Goal: Information Seeking & Learning: Compare options

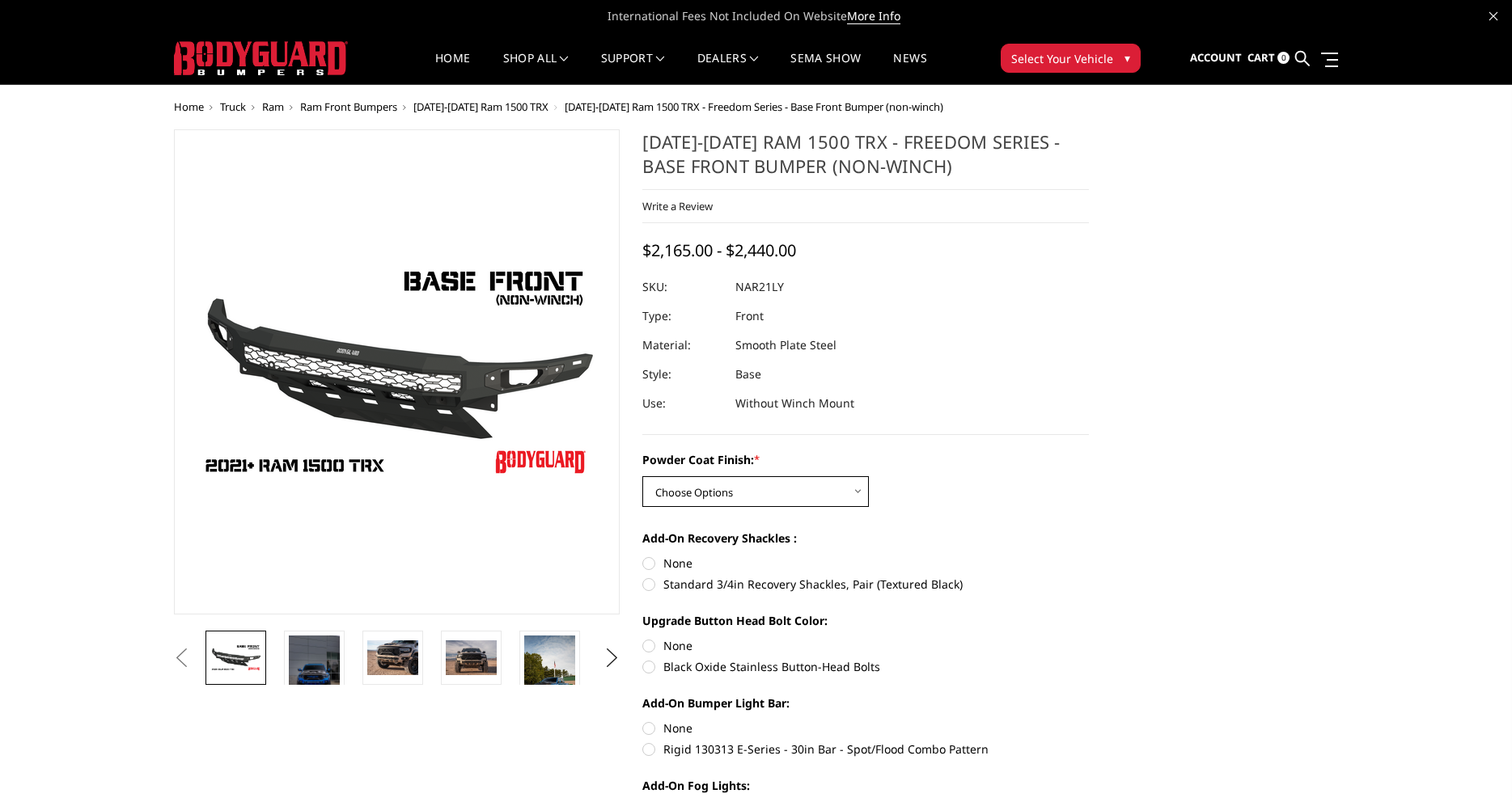
click at [643, 476] on select "Choose Options Bare Metal Textured Black Powder Coat" at bounding box center [756, 491] width 227 height 31
click at [936, 487] on div "Powder Coat Finish: * Choose Options Bare Metal Textured Black Powder Coat" at bounding box center [866, 479] width 447 height 56
click at [386, 112] on span "Ram Front Bumpers" at bounding box center [348, 106] width 97 height 15
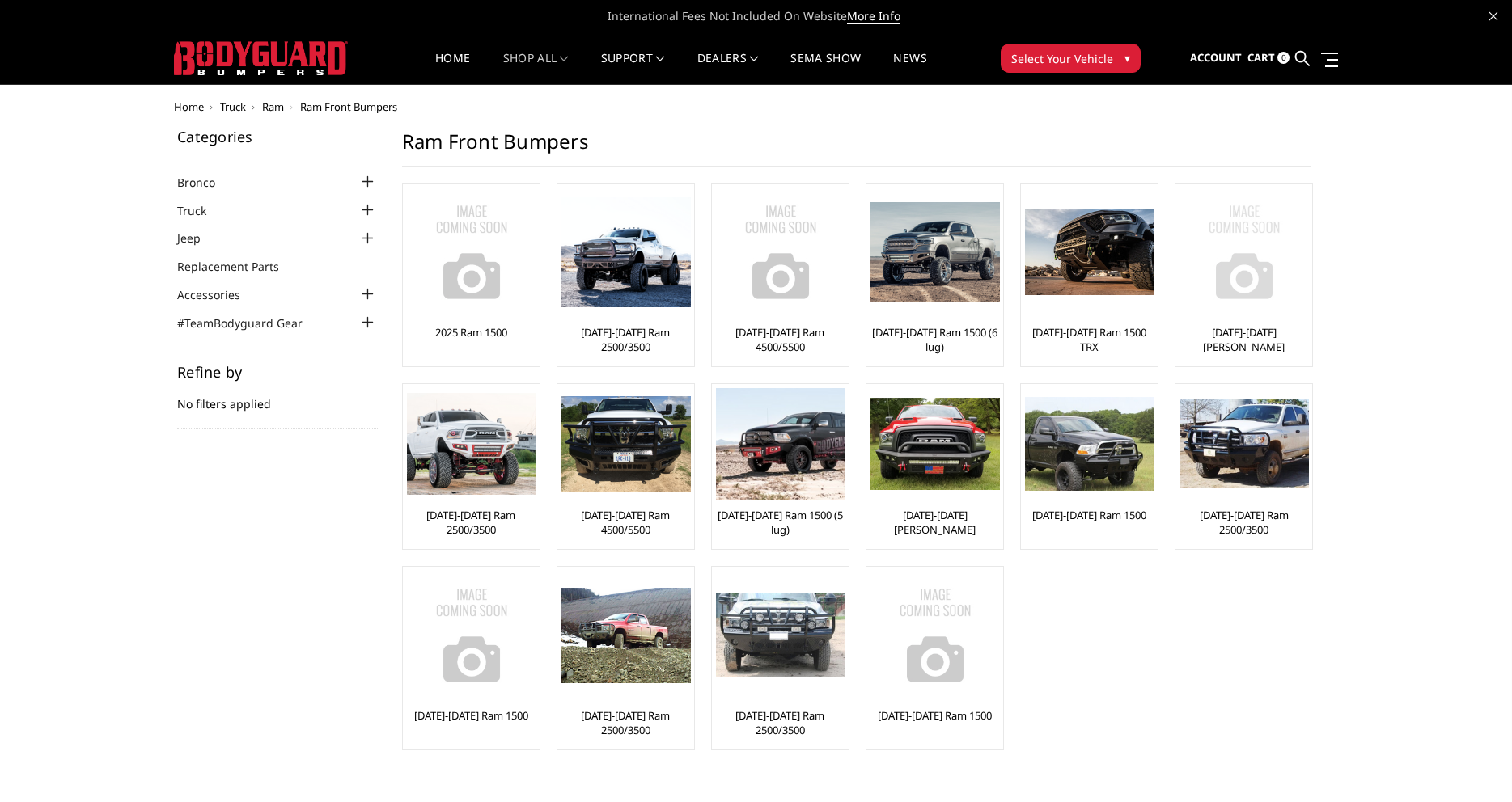
click at [1220, 331] on link "[DATE]-[DATE] [PERSON_NAME]" at bounding box center [1243, 339] width 128 height 29
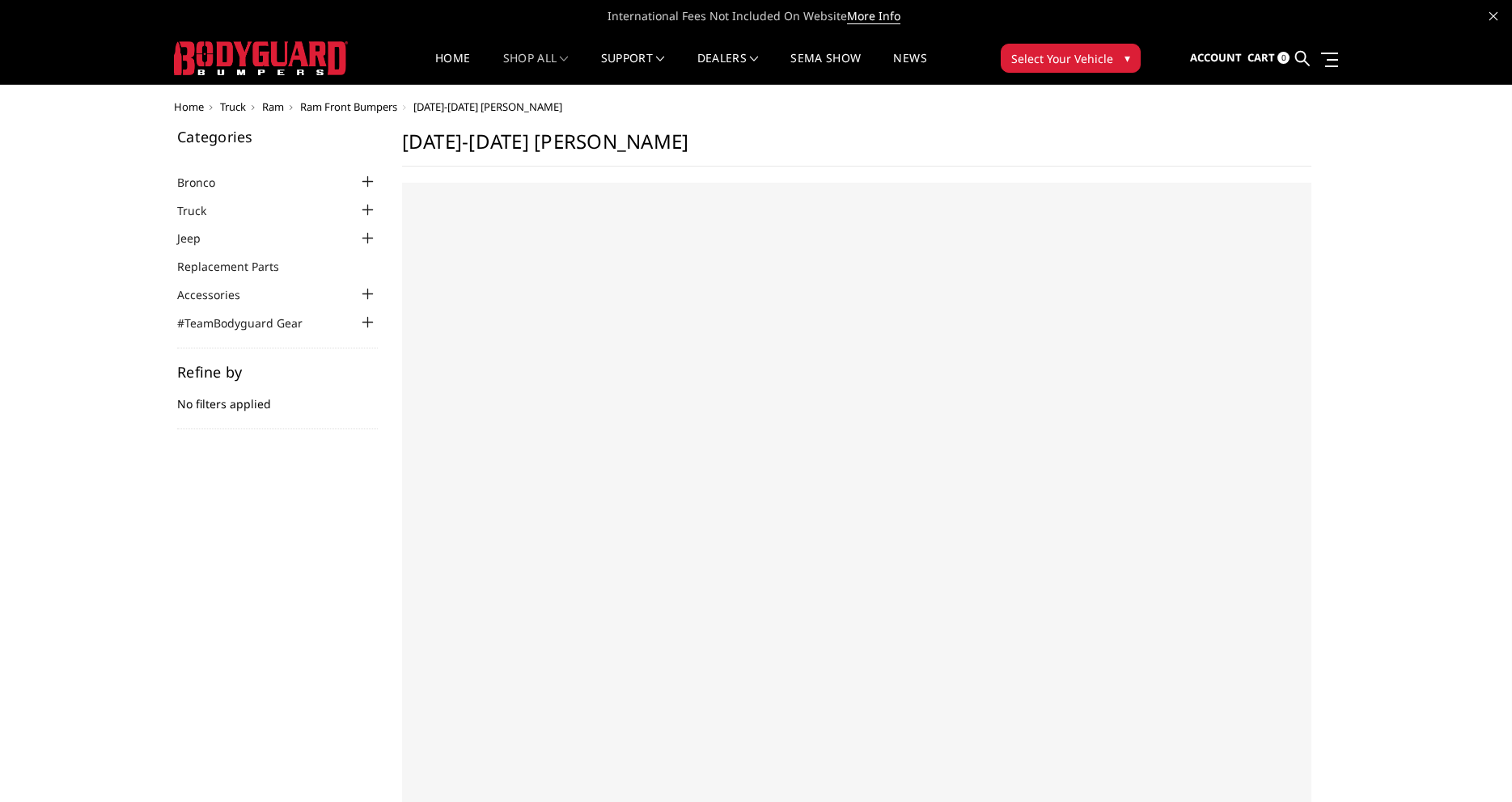
select select "US"
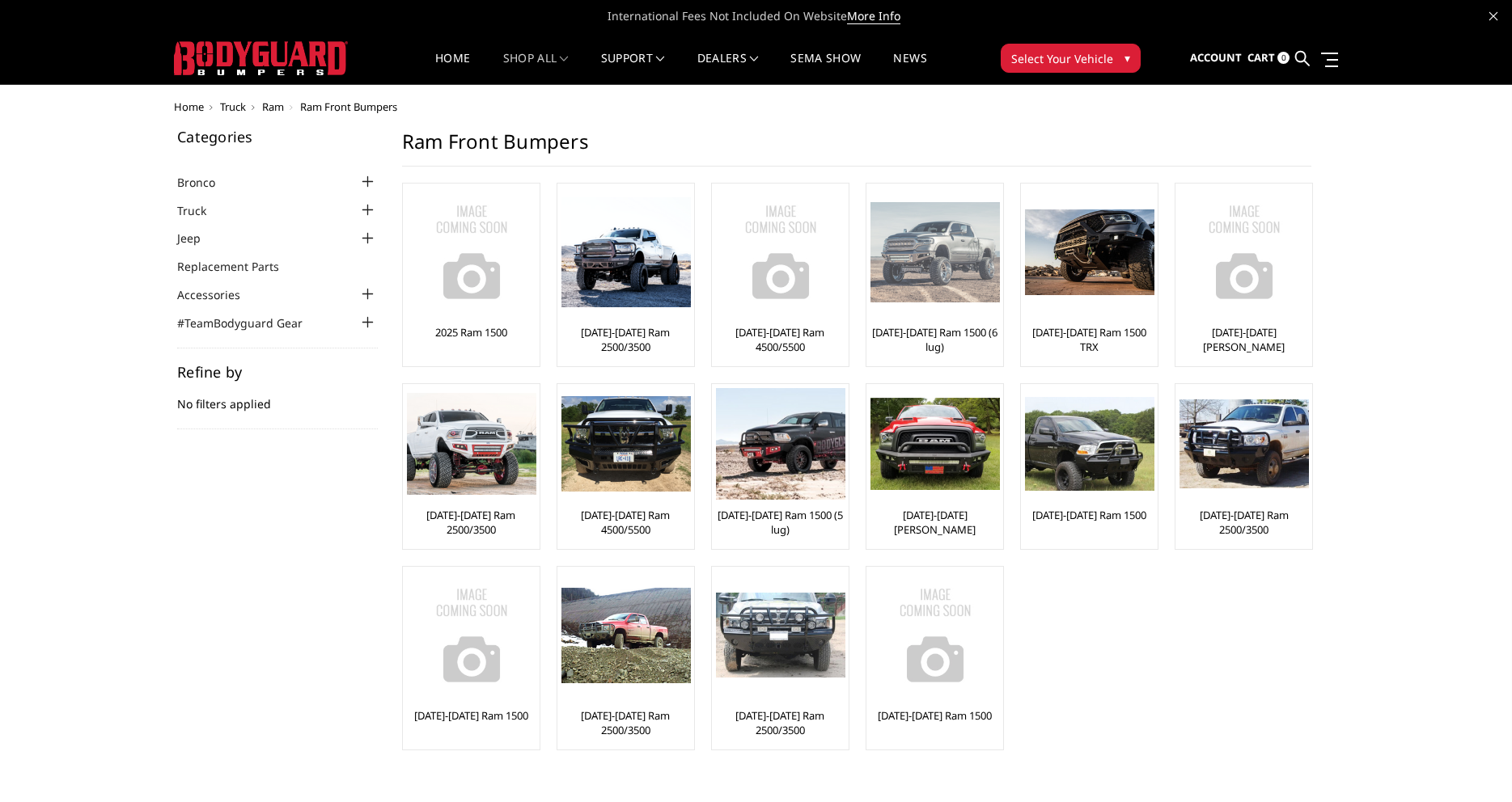
click at [954, 313] on div at bounding box center [935, 252] width 129 height 129
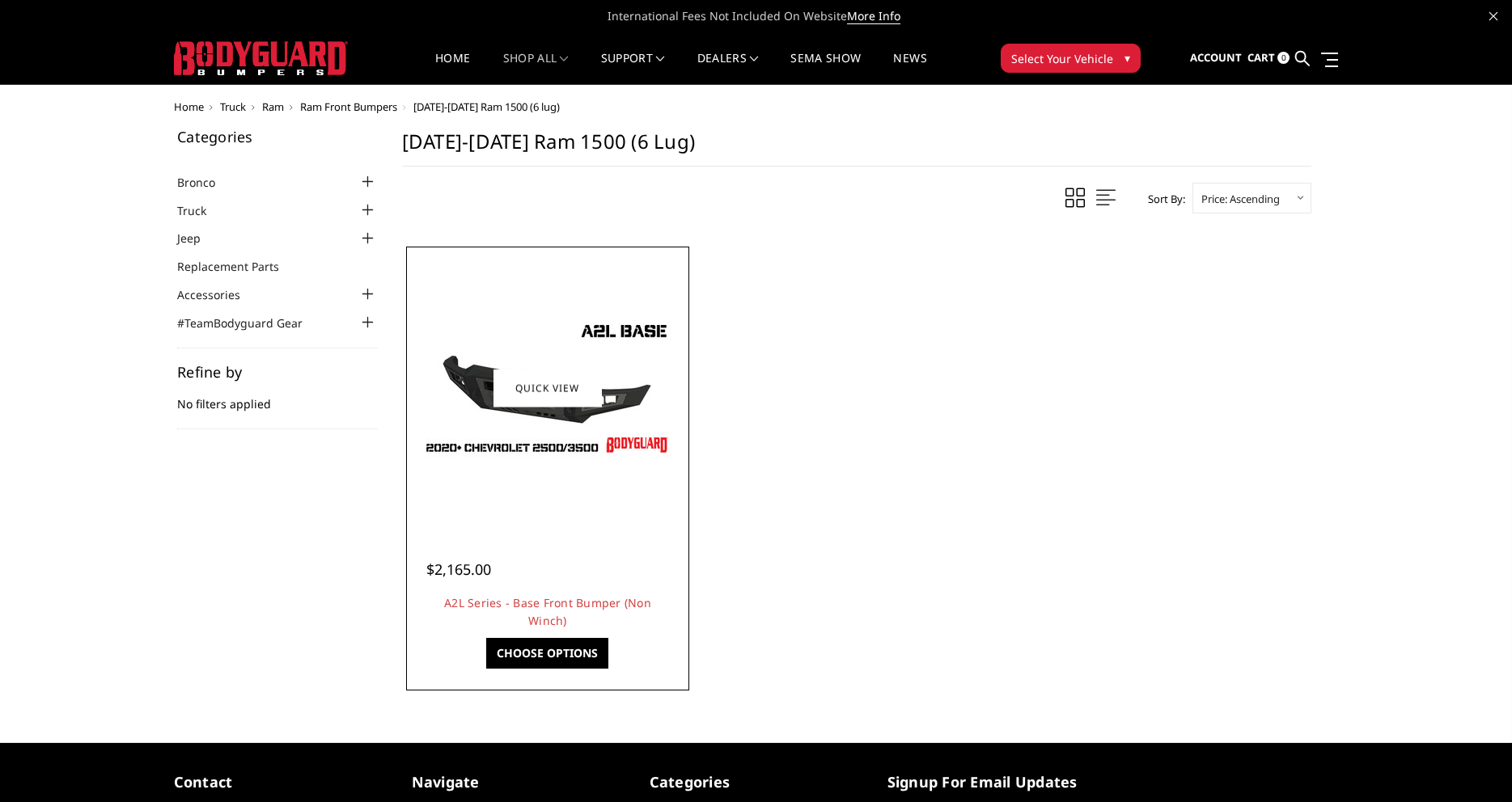
click at [522, 378] on link "Quick view" at bounding box center [547, 388] width 108 height 38
